Goal: Information Seeking & Learning: Learn about a topic

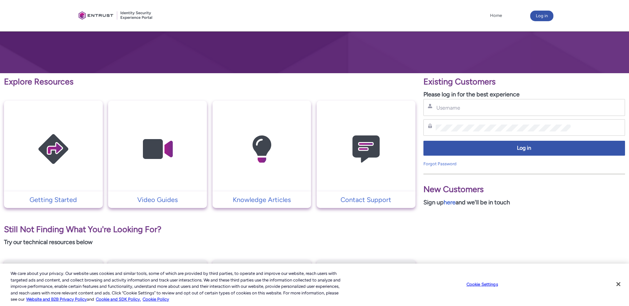
scroll to position [61, 0]
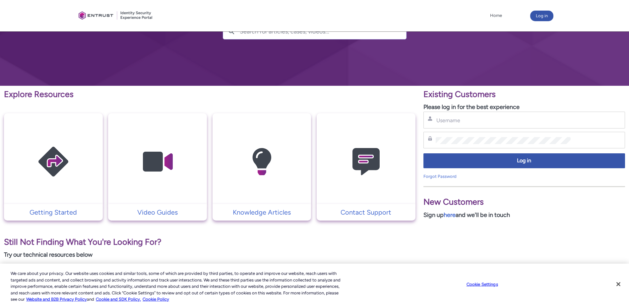
click at [148, 166] on img at bounding box center [157, 161] width 63 height 71
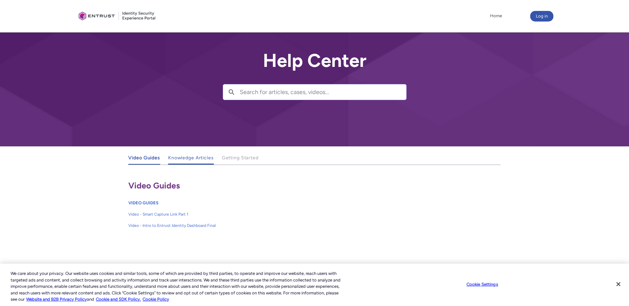
click at [183, 158] on span "Knowledge Articles" at bounding box center [191, 158] width 46 height 6
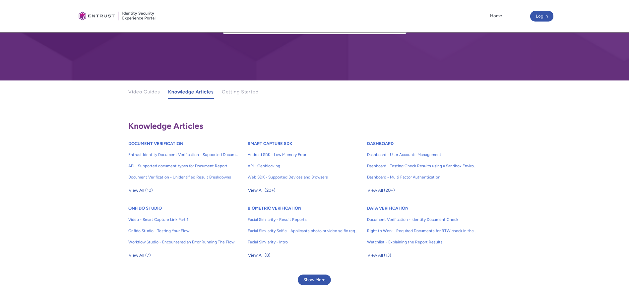
scroll to position [66, 0]
click at [135, 192] on span "View All (10)" at bounding box center [141, 190] width 24 height 10
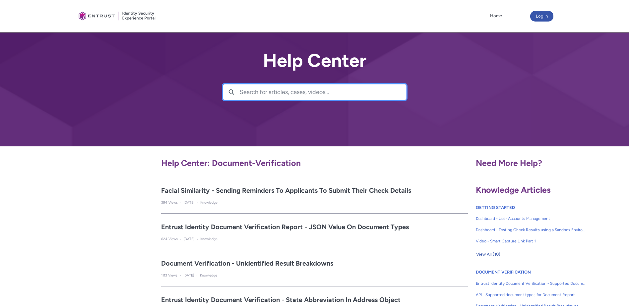
click at [287, 90] on input "Search for articles, cases, videos..." at bounding box center [323, 91] width 166 height 15
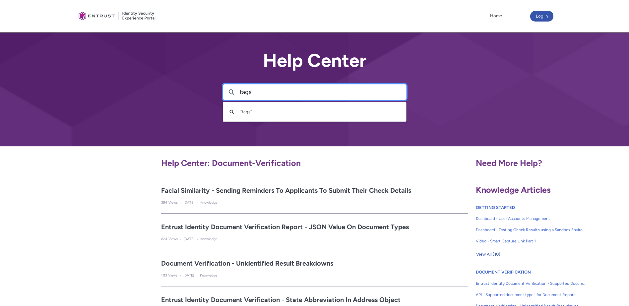
type input "tags"
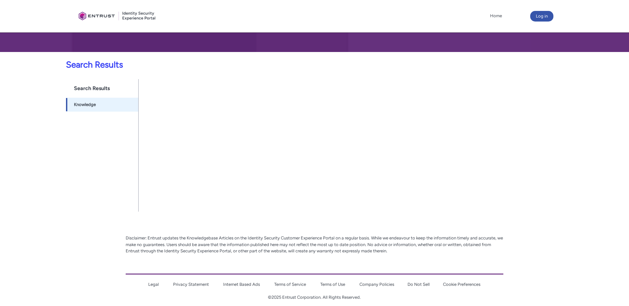
scroll to position [102, 0]
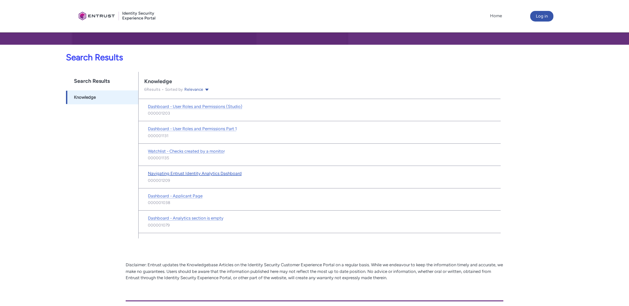
click at [222, 172] on span "Navigating Entrust Identity Analytics Dashboard" at bounding box center [195, 173] width 94 height 5
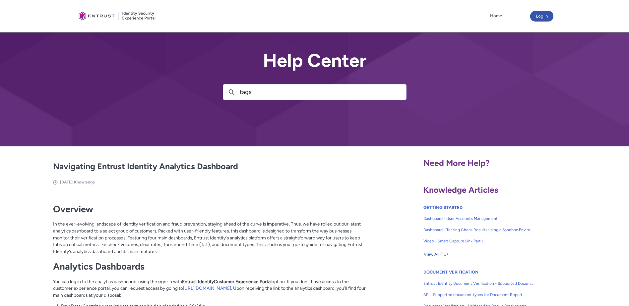
click at [107, 11] on div at bounding box center [117, 16] width 83 height 26
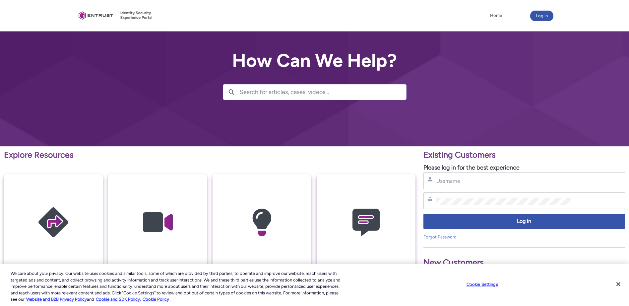
click at [146, 17] on div at bounding box center [116, 15] width 80 height 25
